Goal: Task Accomplishment & Management: Manage account settings

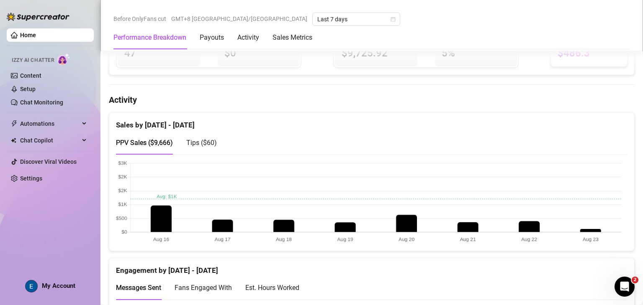
scroll to position [377, 0]
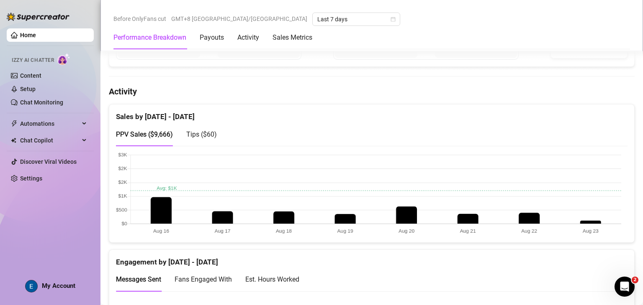
click at [214, 131] on span "Tips ( $60 )" at bounding box center [201, 135] width 31 height 8
click at [159, 131] on span "PPV Sales ( $9,666 )" at bounding box center [144, 135] width 57 height 8
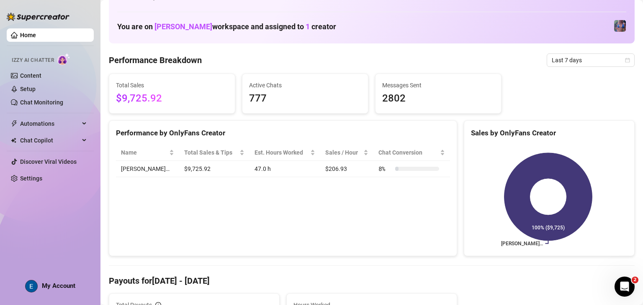
scroll to position [0, 0]
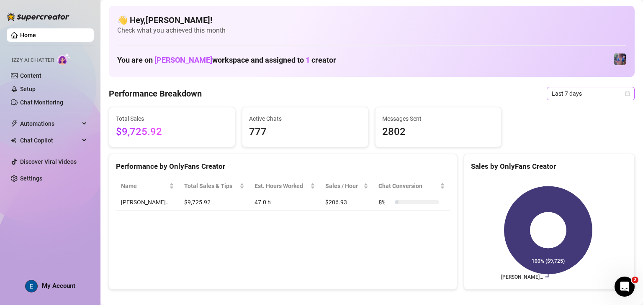
click at [566, 93] on span "Last 7 days" at bounding box center [590, 93] width 78 height 13
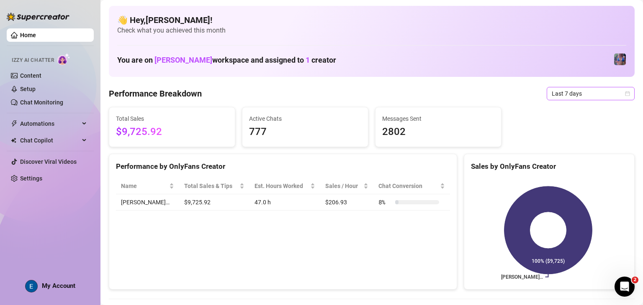
click at [580, 94] on span "Last 7 days" at bounding box center [590, 93] width 78 height 13
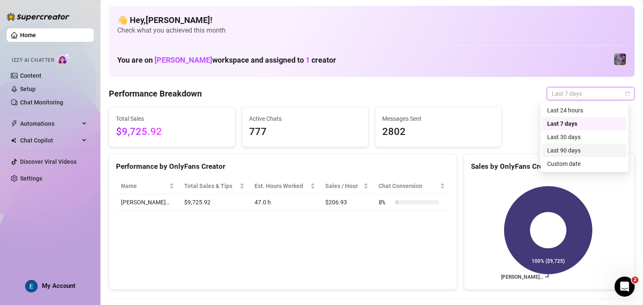
click at [583, 146] on div "Last 90 days" at bounding box center [584, 150] width 74 height 9
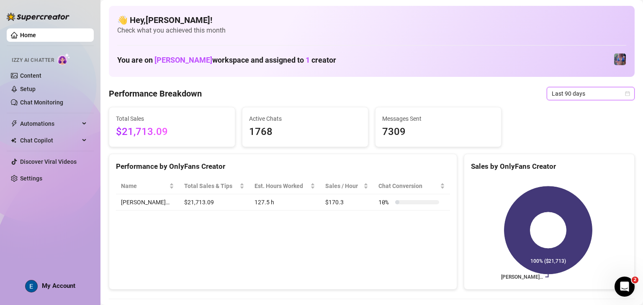
click at [594, 95] on span "Last 90 days" at bounding box center [590, 93] width 78 height 13
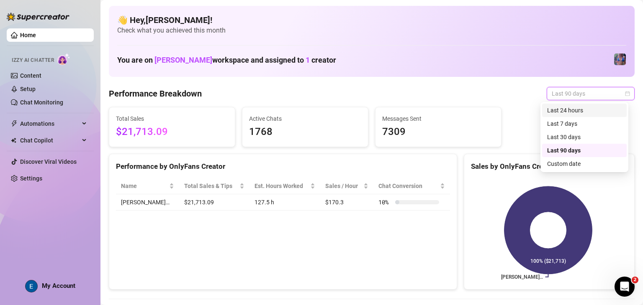
click at [588, 111] on div "Last 24 hours" at bounding box center [584, 110] width 74 height 9
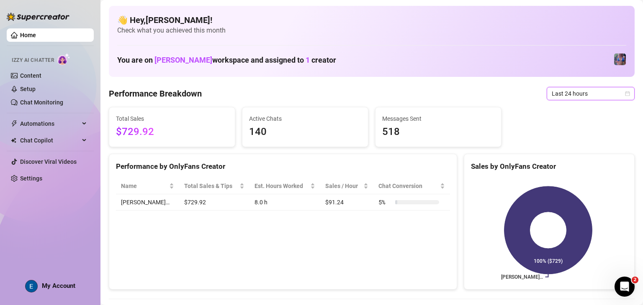
click at [574, 96] on span "Last 24 hours" at bounding box center [590, 93] width 78 height 13
click at [462, 92] on div "Performance Breakdown Last 24 hours" at bounding box center [371, 93] width 525 height 13
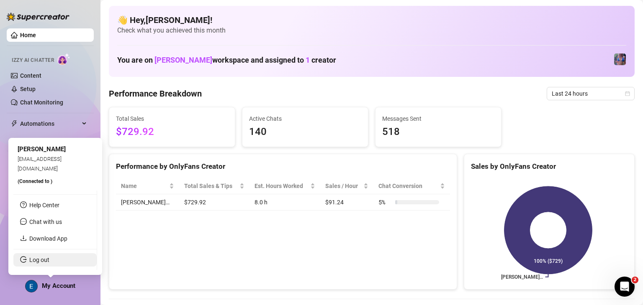
click at [49, 257] on link "Log out" at bounding box center [39, 260] width 20 height 7
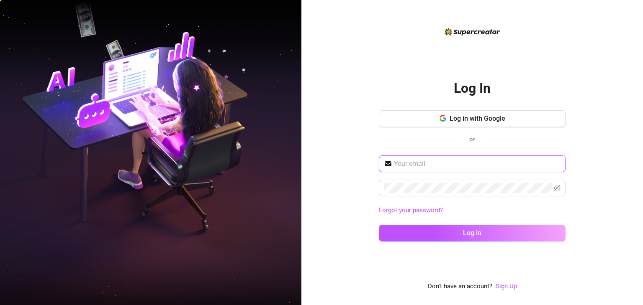
click at [461, 161] on input "text" at bounding box center [477, 164] width 167 height 10
type input "[EMAIL_ADDRESS][DOMAIN_NAME]"
click at [379, 225] on button "Log in" at bounding box center [472, 233] width 187 height 17
